Goal: Book appointment/travel/reservation

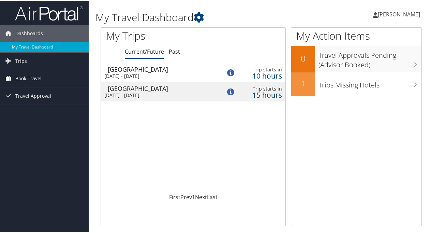
click at [28, 77] on span "Book Travel" at bounding box center [28, 77] width 26 height 17
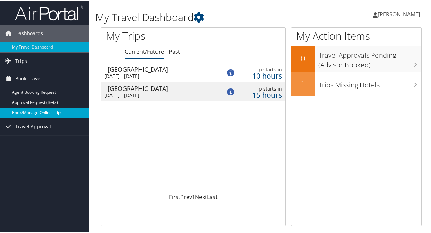
click at [48, 112] on link "Book/Manage Online Trips" at bounding box center [44, 112] width 89 height 10
